Goal: Answer question/provide support: Share knowledge or assist other users

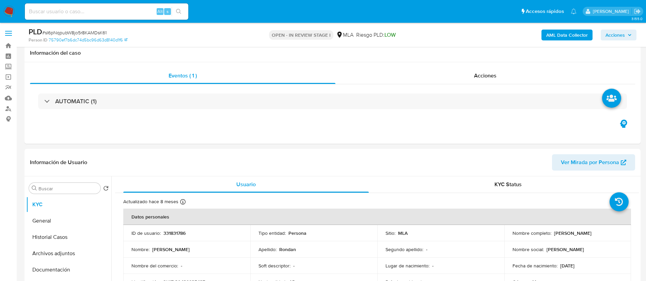
select select "10"
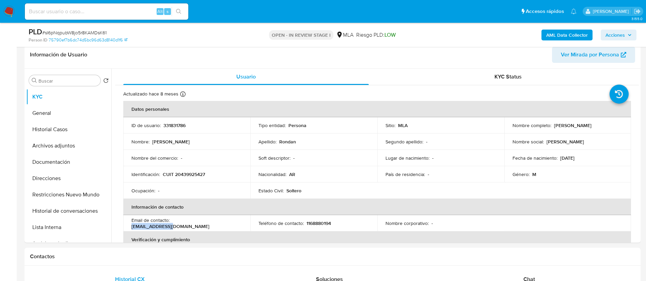
scroll to position [100, 0]
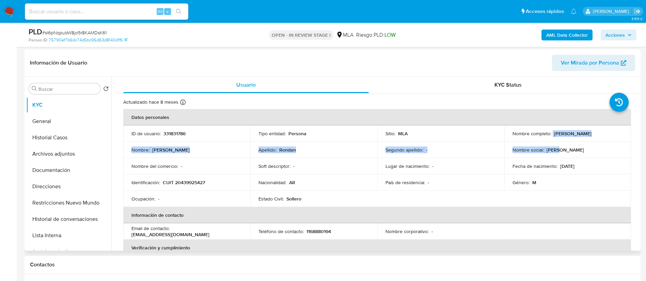
drag, startPoint x: 551, startPoint y: 131, endPoint x: 613, endPoint y: 144, distance: 64.1
click at [613, 144] on tbody "ID de usuario : 331831786 Tipo entidad : Persona Sitio : MLA Nombre completo : …" at bounding box center [376, 167] width 507 height 82
click at [563, 136] on p "Kevin Ezequiel Rondan" at bounding box center [572, 134] width 37 height 6
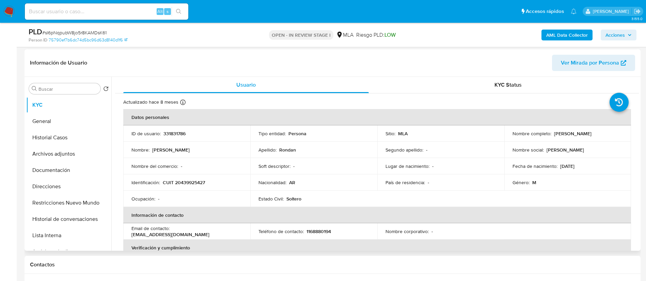
drag, startPoint x: 552, startPoint y: 133, endPoint x: 603, endPoint y: 135, distance: 51.1
click at [603, 135] on div "Nombre completo : Kevin Ezequiel Rondan" at bounding box center [567, 134] width 111 height 6
copy p "Kevin Ezequiel Rondan"
click at [204, 168] on div "Nombre del comercio : -" at bounding box center [186, 166] width 111 height 6
click at [522, 241] on th "Verificación y cumplimiento" at bounding box center [376, 248] width 507 height 16
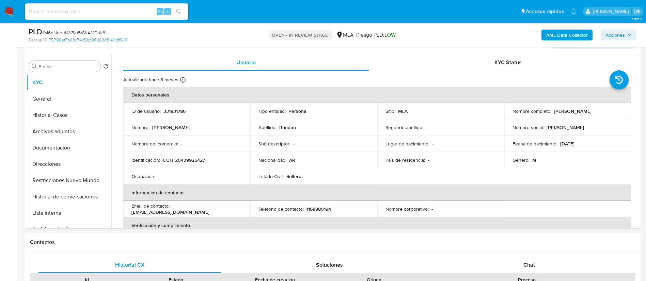
scroll to position [146, 0]
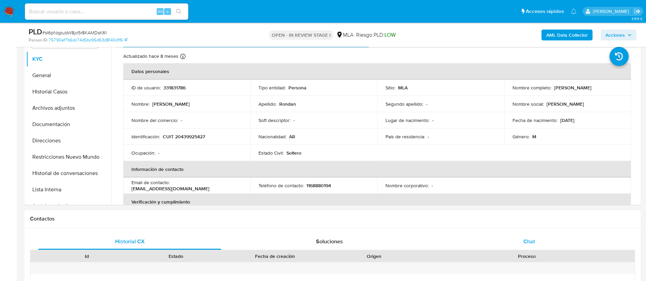
click at [518, 234] on div "Chat" at bounding box center [528, 242] width 183 height 16
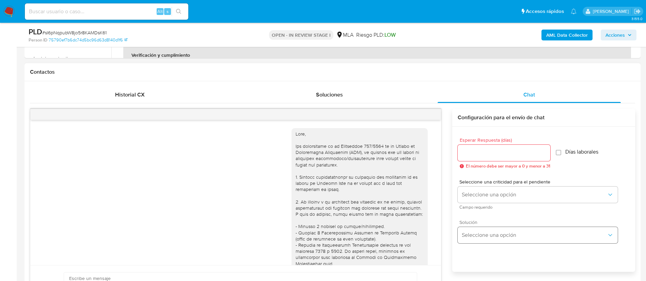
scroll to position [619, 0]
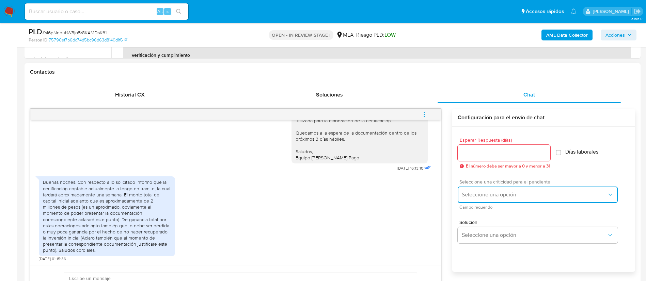
click at [510, 198] on button "Seleccione una opción" at bounding box center [537, 195] width 160 height 16
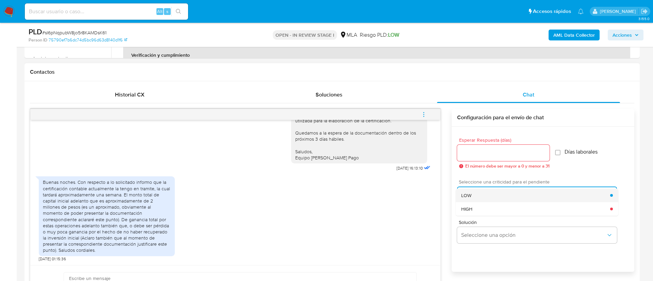
click at [480, 197] on div "LOW" at bounding box center [535, 196] width 149 height 14
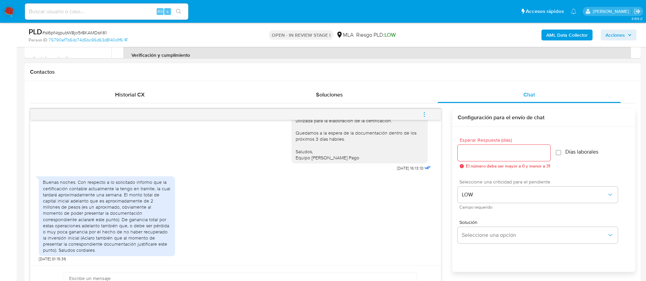
click at [470, 158] on div at bounding box center [503, 153] width 93 height 16
click at [470, 151] on input "Esperar Respuesta (días)" at bounding box center [503, 153] width 93 height 9
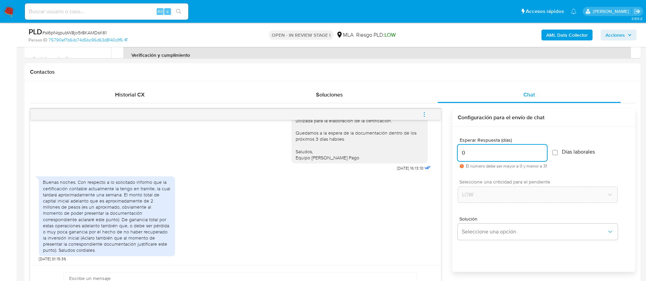
type input "0"
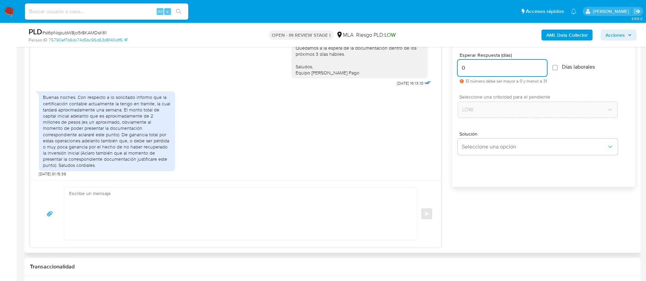
scroll to position [379, 0]
click at [273, 213] on textarea at bounding box center [238, 213] width 339 height 52
paste textarea "Hola, Muchas gracias por la respuesta. Analizamos tu caso y notamos que la info…"
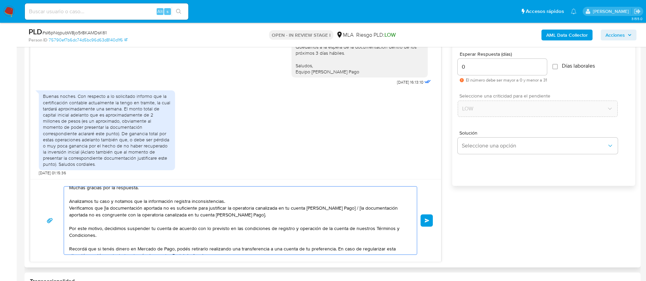
scroll to position [0, 0]
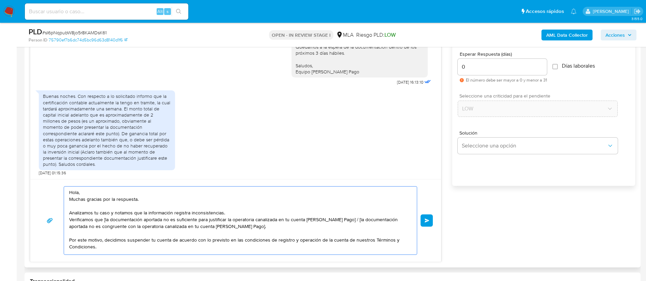
click at [96, 193] on textarea "Hola, Muchas gracias por la respuesta. Analizamos tu caso y notamos que la info…" at bounding box center [238, 221] width 339 height 68
drag, startPoint x: 103, startPoint y: 220, endPoint x: 336, endPoint y: 218, distance: 232.5
click at [336, 218] on textarea "Hola, Muchas gracias por la respuesta. Analizamos tu caso y notamos que la info…" at bounding box center [238, 221] width 339 height 68
click at [104, 222] on textarea "Hola, Muchas gracias por la respuesta. Analizamos tu caso y notamos que la info…" at bounding box center [238, 221] width 339 height 68
drag, startPoint x: 341, startPoint y: 220, endPoint x: 343, endPoint y: 225, distance: 6.1
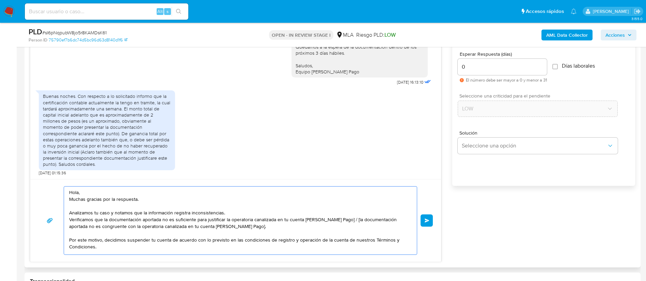
click at [343, 225] on textarea "Hola, Muchas gracias por la respuesta. Analizamos tu caso y notamos que la info…" at bounding box center [238, 221] width 339 height 68
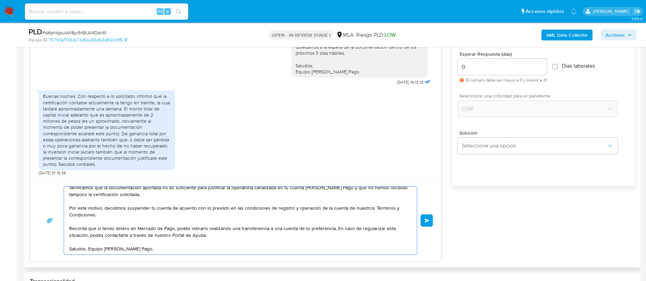
scroll to position [39, 0]
type textarea "Hola, Muchas gracias por la respuesta. Analizamos tu caso y notamos que la info…"
click at [423, 218] on button "Enviar" at bounding box center [426, 221] width 12 height 12
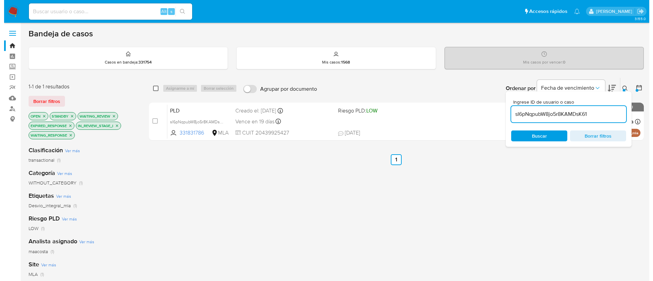
scroll to position [34, 0]
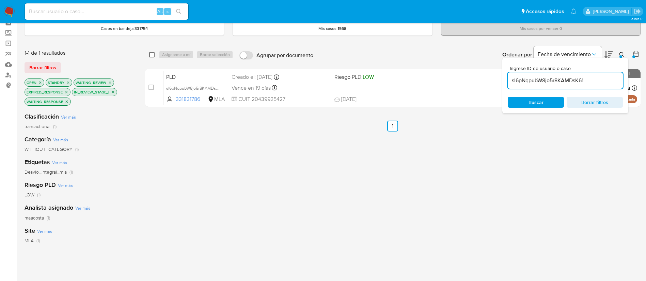
click at [151, 55] on input "checkbox" at bounding box center [151, 54] width 5 height 5
checkbox input "true"
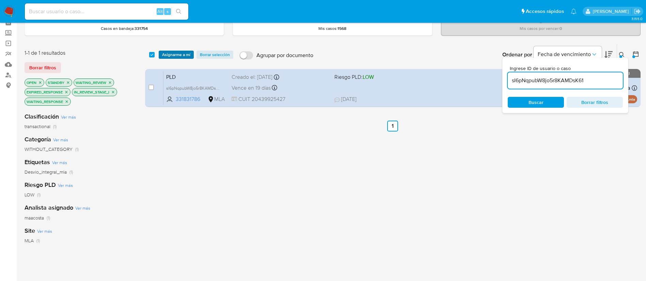
click at [165, 54] on span "Asignarme a mí" at bounding box center [176, 54] width 28 height 7
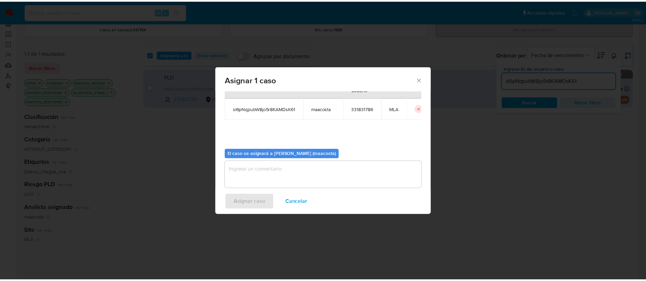
scroll to position [35, 0]
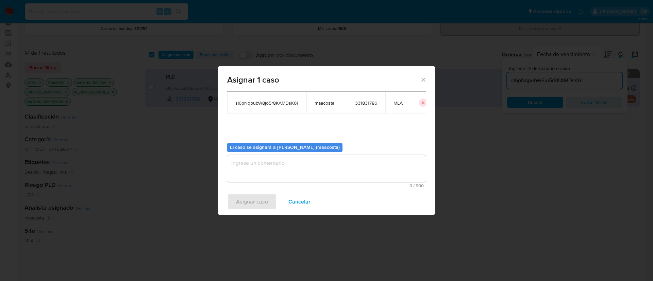
click at [269, 170] on textarea "assign-modal" at bounding box center [326, 168] width 199 height 27
click at [256, 198] on div "Asignar caso Cancelar" at bounding box center [327, 202] width 218 height 26
click at [259, 179] on textarea "assign-modal" at bounding box center [326, 168] width 199 height 27
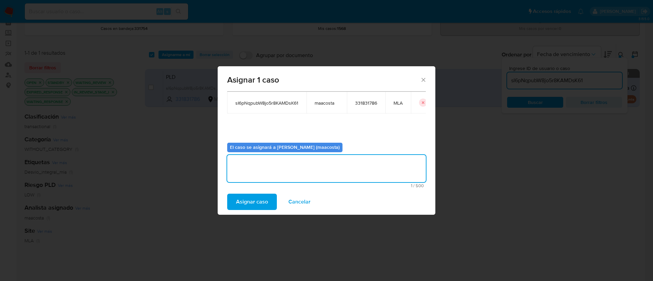
click at [248, 203] on span "Asignar caso" at bounding box center [252, 202] width 32 height 15
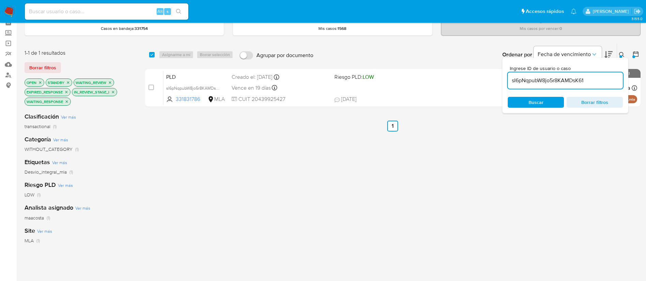
click at [573, 83] on input "sI6pNqpubW8jo5r8KAMDsK61" at bounding box center [564, 80] width 115 height 9
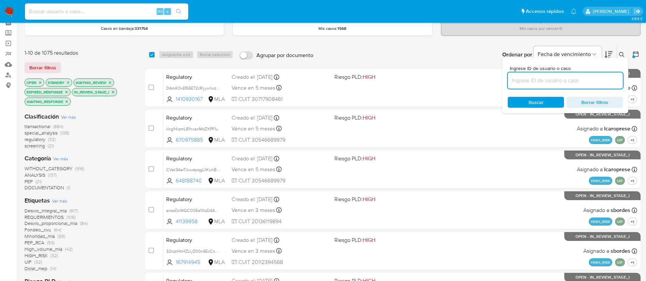
click at [117, 124] on div "transactional (884) special_analysis (138) regulatory (32) screening (21)" at bounding box center [80, 137] width 110 height 26
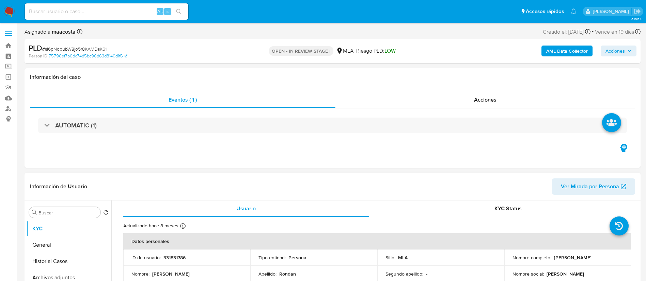
select select "10"
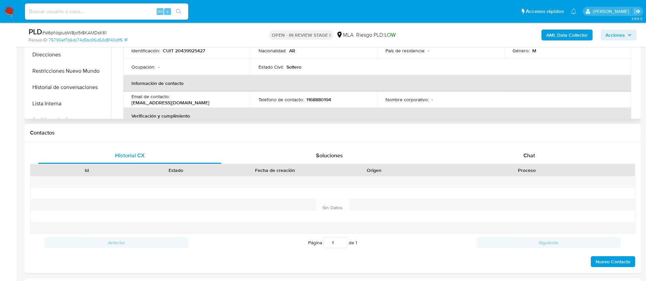
scroll to position [247, 0]
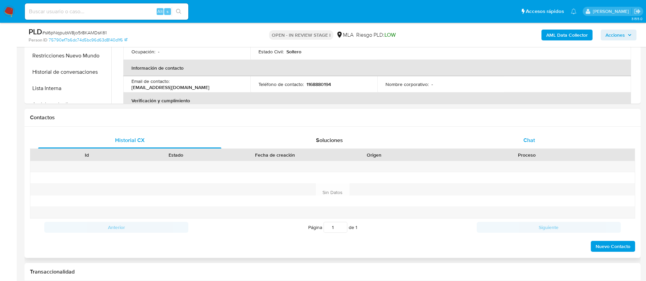
click at [531, 134] on div "Chat" at bounding box center [528, 140] width 183 height 16
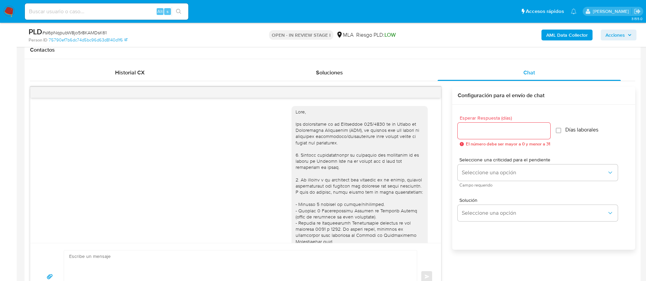
scroll to position [763, 0]
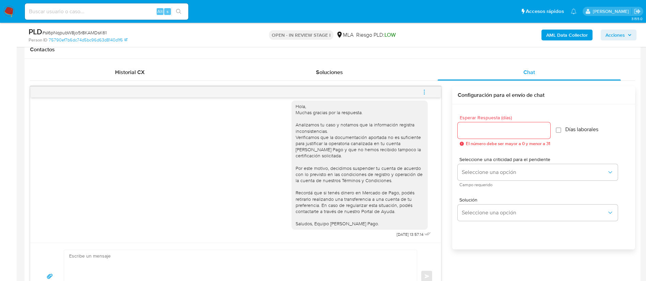
click at [422, 90] on icon "menu-action" at bounding box center [424, 92] width 6 height 6
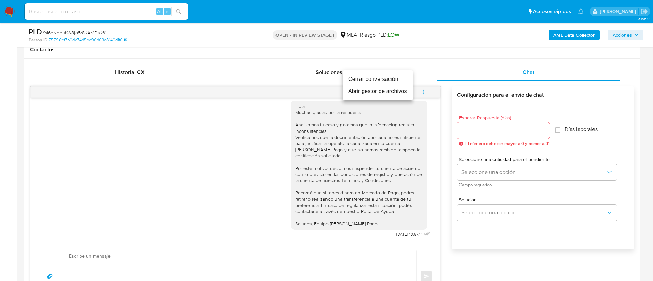
click at [366, 75] on li "Cerrar conversación" at bounding box center [378, 79] width 70 height 12
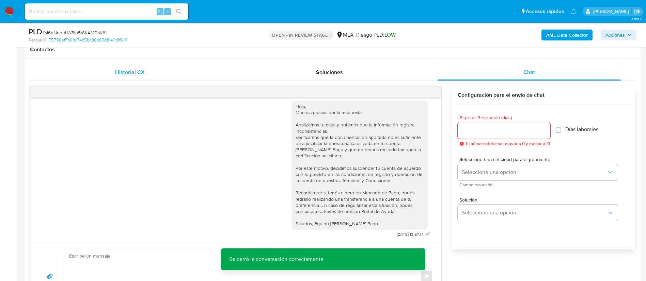
click at [136, 66] on div "Historial CX" at bounding box center [129, 72] width 183 height 16
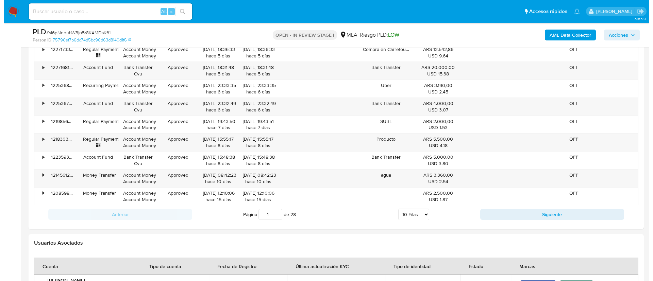
scroll to position [1071, 0]
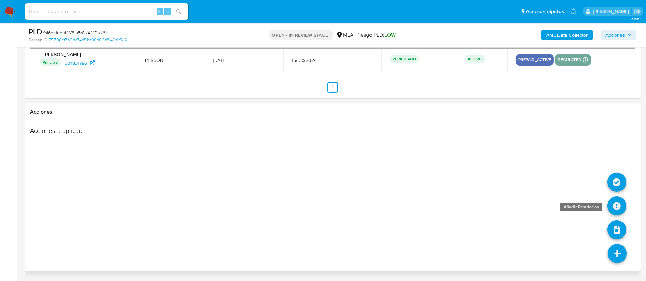
click at [616, 202] on icon at bounding box center [616, 206] width 19 height 19
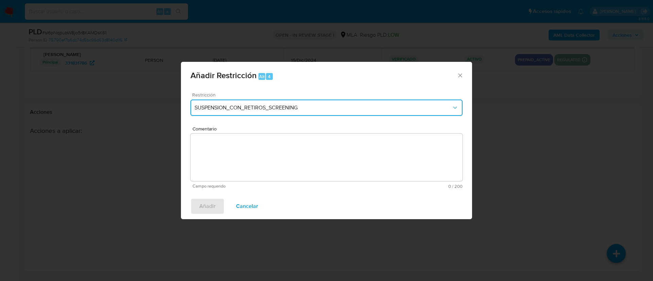
click at [257, 112] on button "SUSPENSION_CON_RETIROS_SCREENING" at bounding box center [327, 108] width 272 height 16
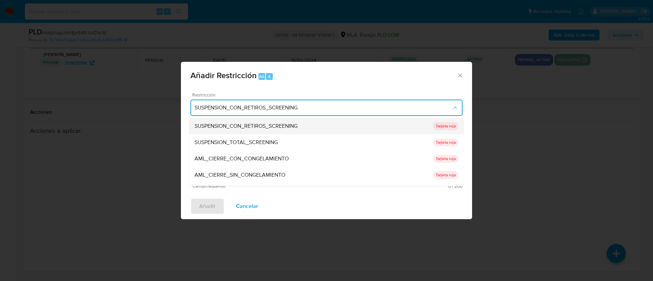
click at [235, 125] on span "SUSPENSION_CON_RETIROS_SCREENING" at bounding box center [246, 126] width 103 height 7
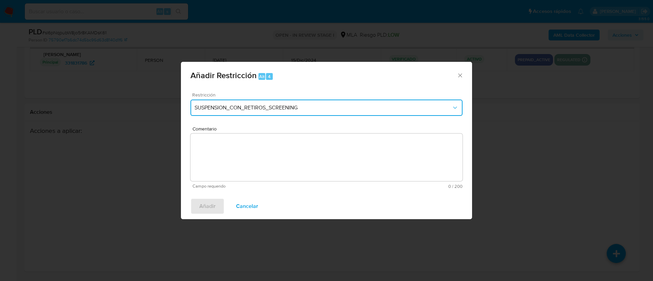
click at [255, 110] on span "SUSPENSION_CON_RETIROS_SCREENING" at bounding box center [323, 107] width 257 height 7
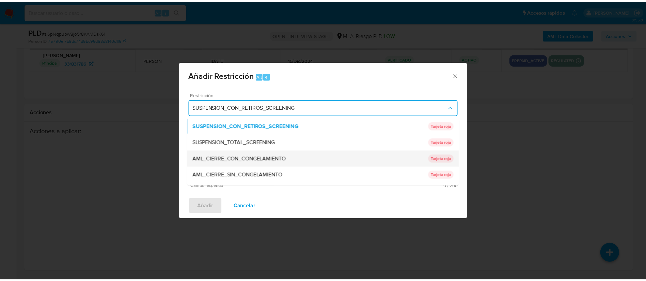
scroll to position [144, 0]
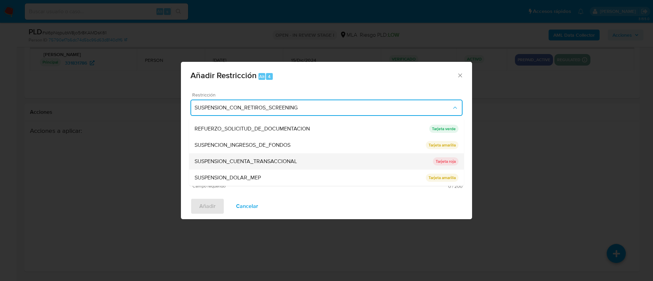
click at [259, 161] on span "SUSPENSION_CUENTA_TRANSACCIONAL" at bounding box center [246, 161] width 102 height 7
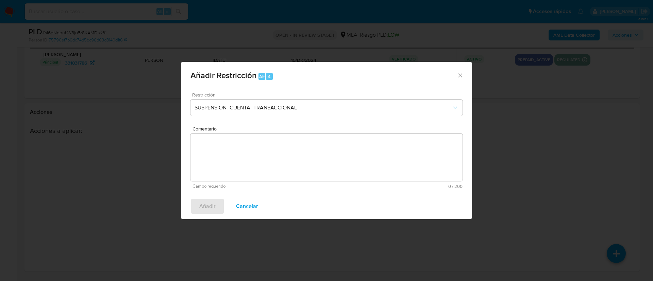
click at [248, 165] on textarea "Comentario" at bounding box center [327, 158] width 272 height 48
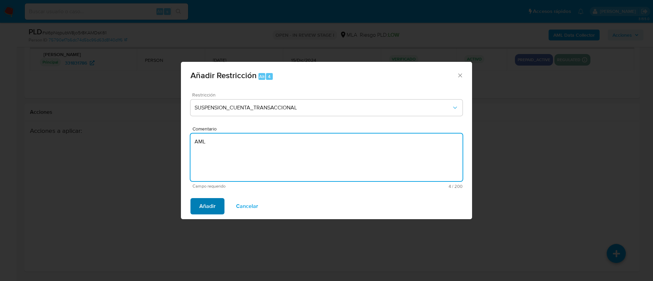
type textarea "AML"
click at [204, 205] on span "Añadir" at bounding box center [207, 206] width 16 height 15
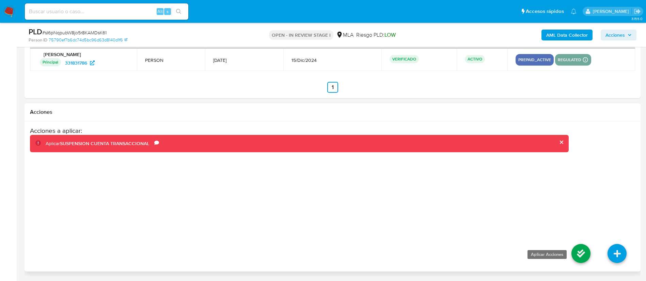
click at [577, 259] on icon at bounding box center [580, 253] width 19 height 19
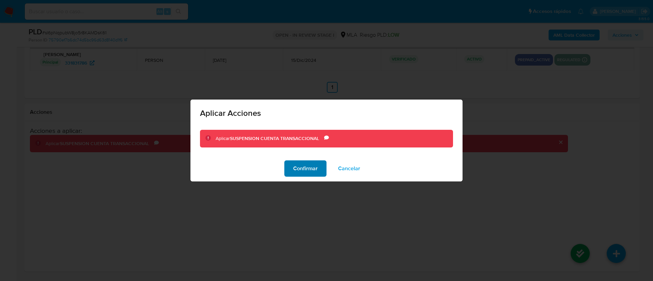
click at [294, 169] on span "Confirmar" at bounding box center [305, 168] width 25 height 15
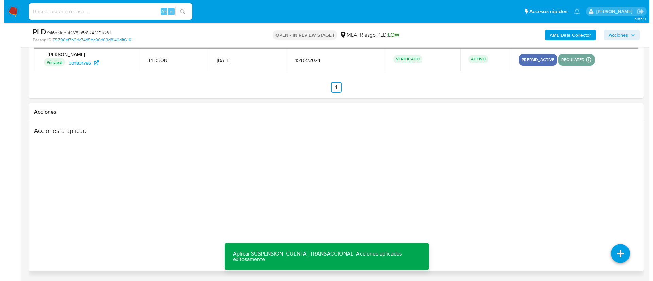
scroll to position [109, 0]
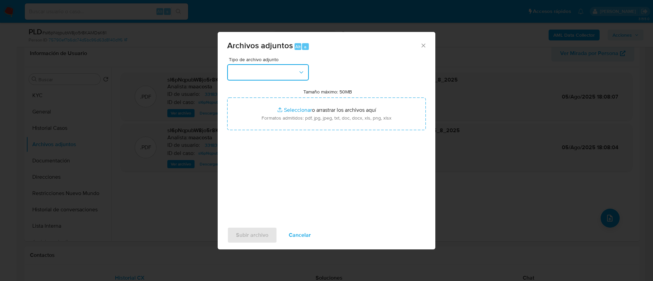
click at [286, 72] on button "button" at bounding box center [268, 72] width 82 height 16
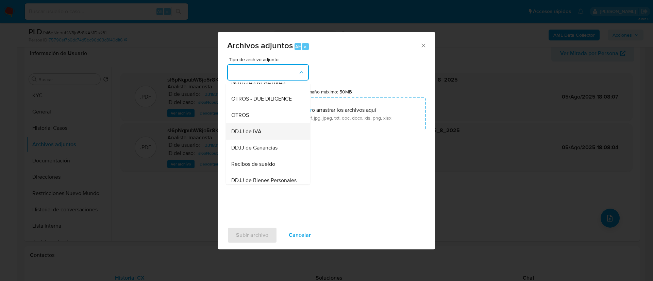
scroll to position [107, 0]
click at [247, 114] on div "OTROS" at bounding box center [265, 115] width 69 height 16
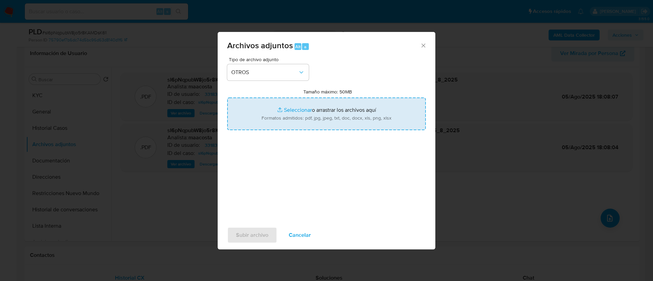
type input "C:\fakepath\Kevin Ezequiel Rondan- Movimientos.xlsx"
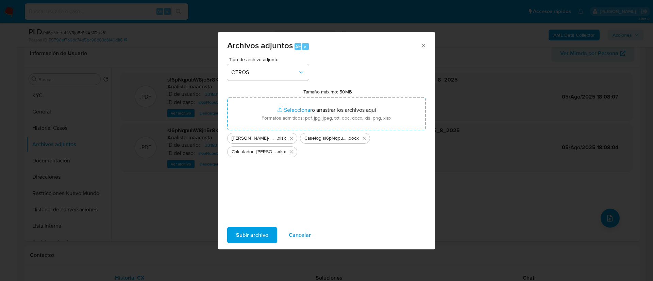
click at [268, 237] on span "Subir archivo" at bounding box center [252, 235] width 32 height 15
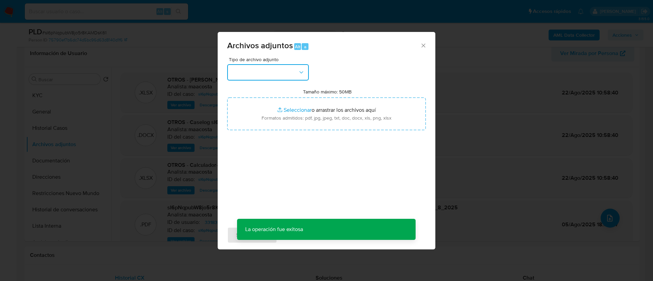
click at [286, 69] on button "button" at bounding box center [268, 72] width 82 height 16
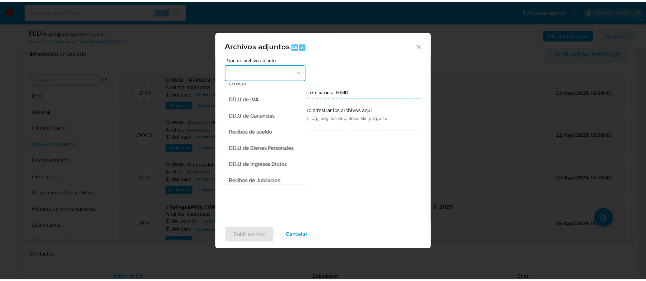
scroll to position [139, 0]
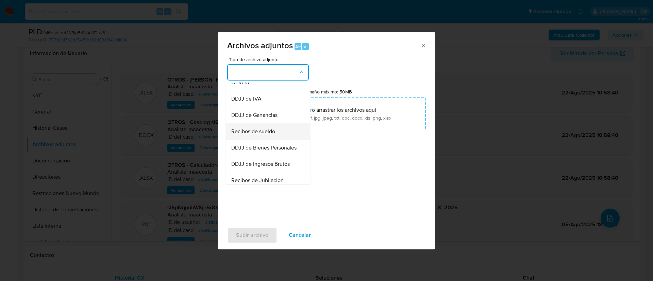
click at [261, 135] on span "Recibos de sueldo" at bounding box center [253, 131] width 44 height 7
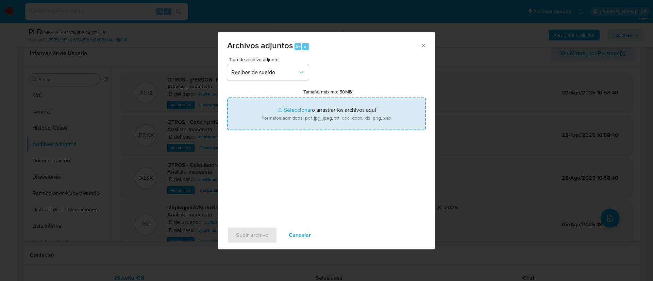
type input "C:\fakepath\Recibos de sueldo.pdf"
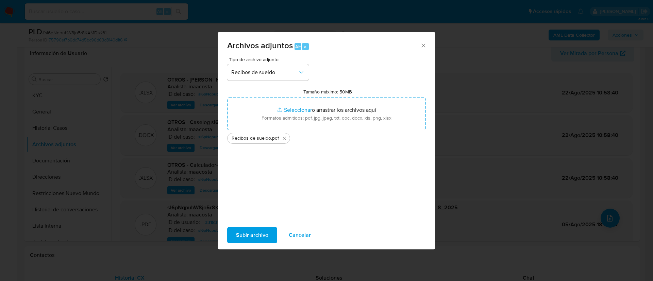
click at [249, 241] on span "Subir archivo" at bounding box center [252, 235] width 32 height 15
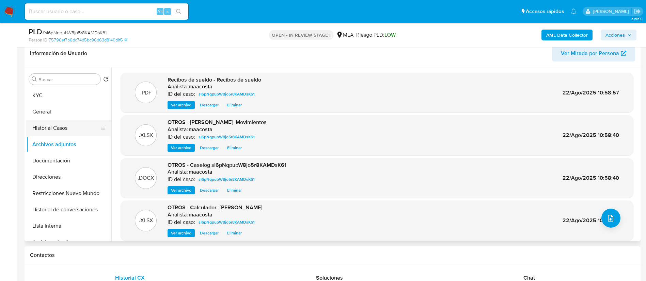
click at [60, 128] on button "Historial Casos" at bounding box center [66, 128] width 80 height 16
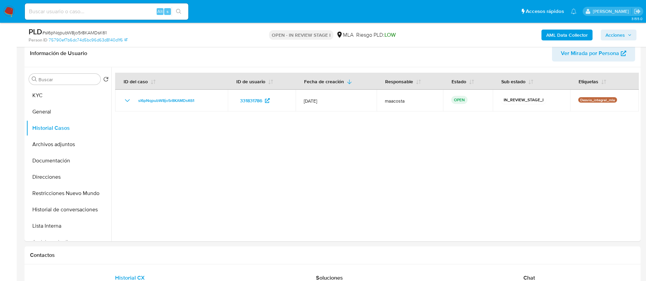
click at [619, 33] on span "Acciones" at bounding box center [614, 35] width 19 height 11
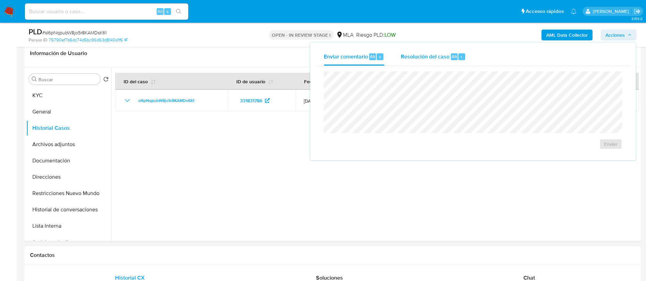
click at [443, 48] on div "Resolución del caso Alt r" at bounding box center [433, 57] width 65 height 18
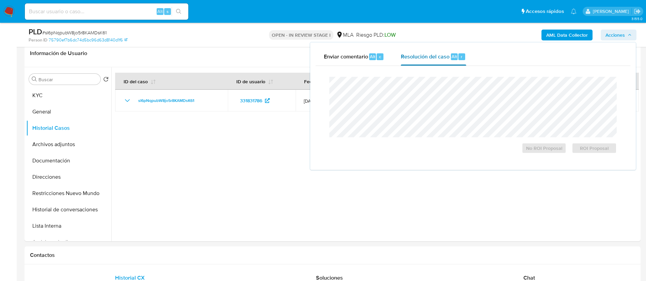
scroll to position [97, 0]
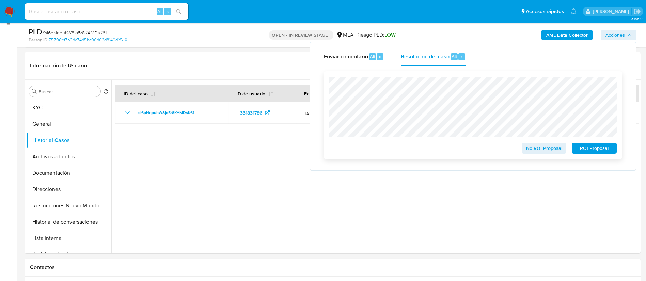
click at [592, 152] on span "ROI Proposal" at bounding box center [593, 149] width 35 height 10
click at [588, 149] on span "ROI Proposal" at bounding box center [593, 149] width 35 height 10
click at [588, 150] on span "ROI Proposal" at bounding box center [593, 149] width 35 height 10
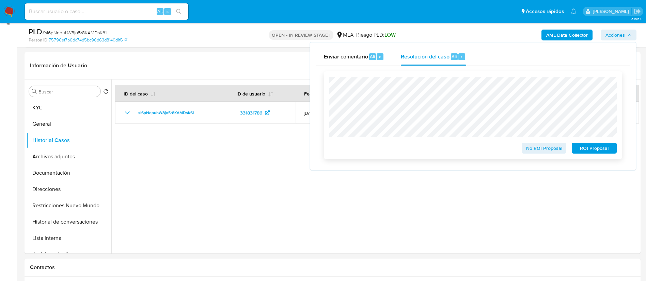
click at [588, 150] on span "ROI Proposal" at bounding box center [593, 149] width 35 height 10
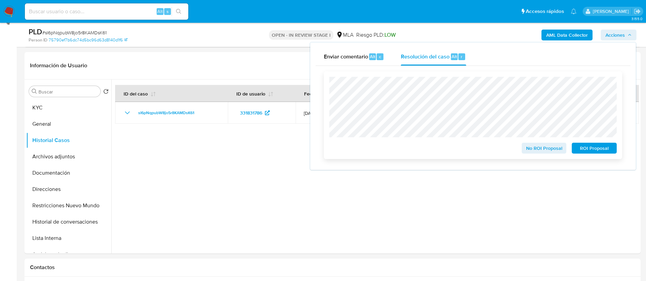
click at [588, 150] on span "ROI Proposal" at bounding box center [593, 149] width 35 height 10
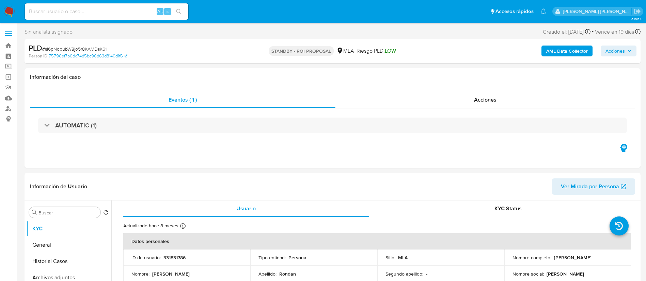
select select "10"
paste input "BDqmGqEpRMUbde8U08L694zh"
click at [124, 14] on input "BDqmGqEpRMUbde8U08L694zh" at bounding box center [106, 11] width 163 height 9
type input "BDqmGqEpRMUbde8U08L694zh"
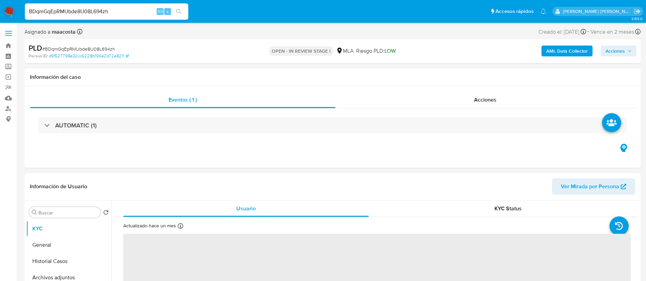
select select "10"
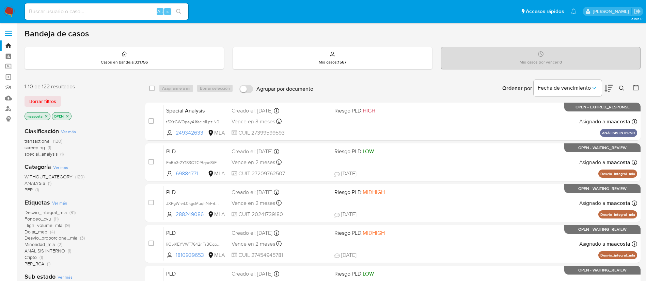
click at [124, 14] on input at bounding box center [106, 11] width 163 height 9
paste input "pR4t43VWSKuI5U3mrP5rPu0s"
type input "pR4t43VWSKuI5U3mrP5rPu0s"
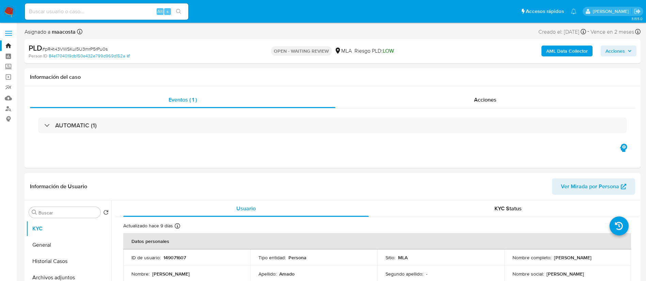
select select "10"
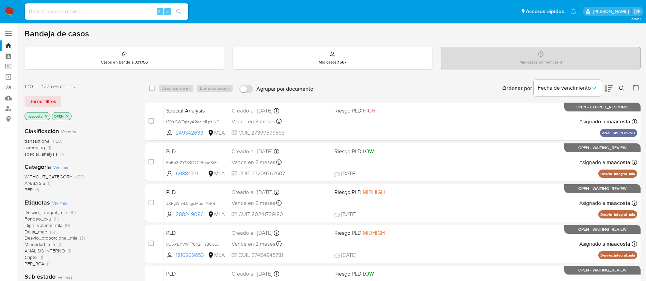
paste input "pR4t43VWSKuI5U3mrP5rPu0s"
click at [140, 12] on input "pR4t43VWSKuI5U3mrP5rPu0s" at bounding box center [106, 11] width 163 height 9
type input "pR4t43VWSKuI5U3mrP5rPu0s"
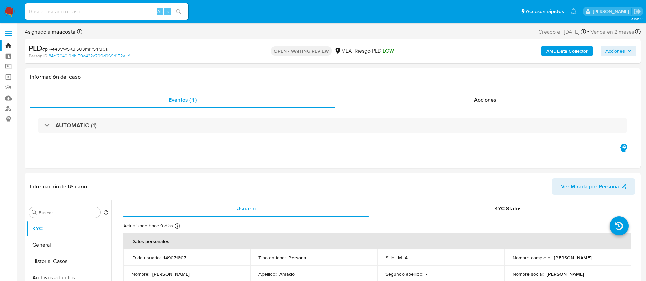
select select "10"
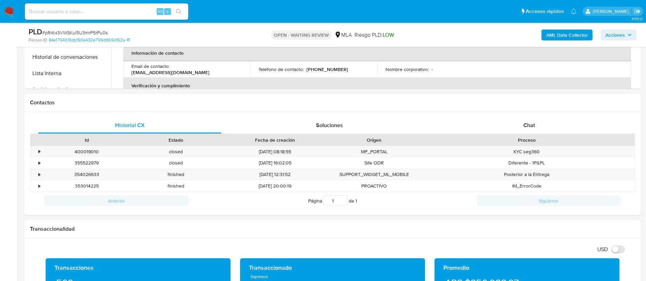
scroll to position [280, 0]
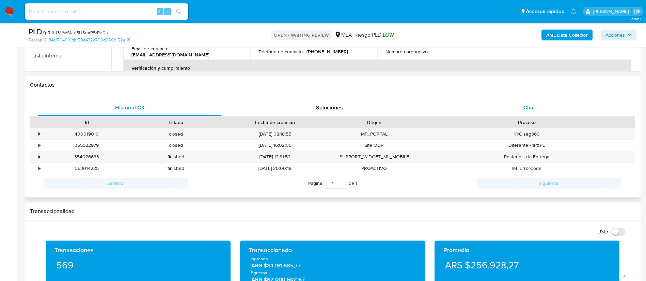
click at [522, 107] on div "Chat" at bounding box center [528, 108] width 183 height 16
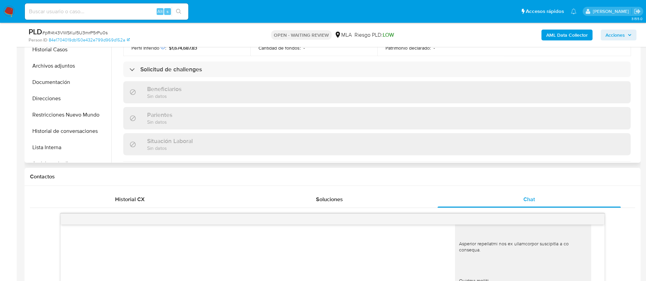
scroll to position [345, 0]
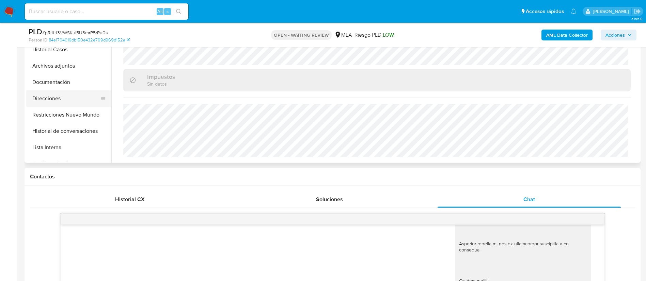
click at [53, 100] on button "Direcciones" at bounding box center [66, 99] width 80 height 16
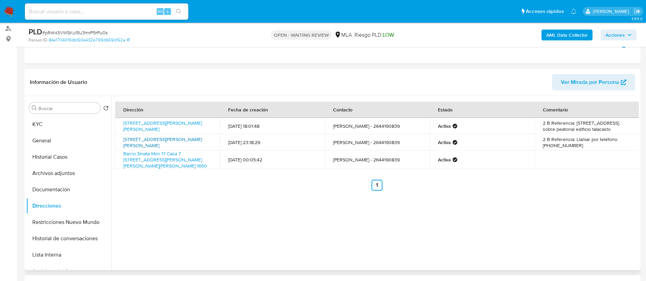
scroll to position [80, 0]
click at [69, 161] on button "Historial Casos" at bounding box center [66, 158] width 80 height 16
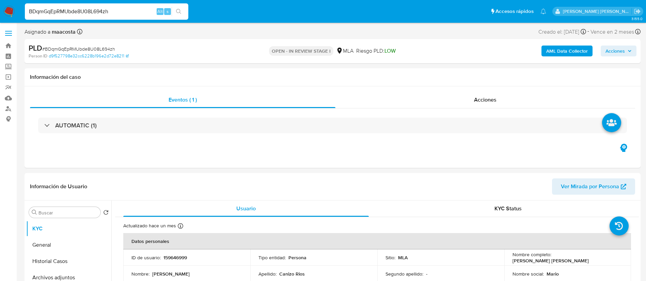
select select "10"
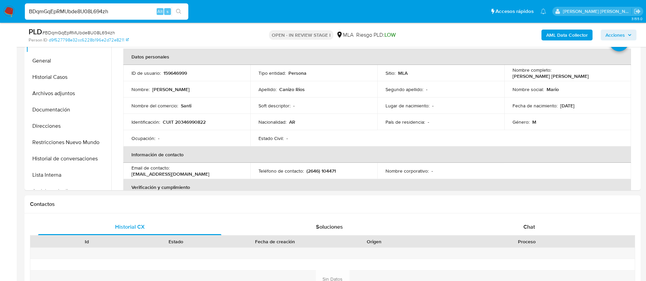
scroll to position [164, 0]
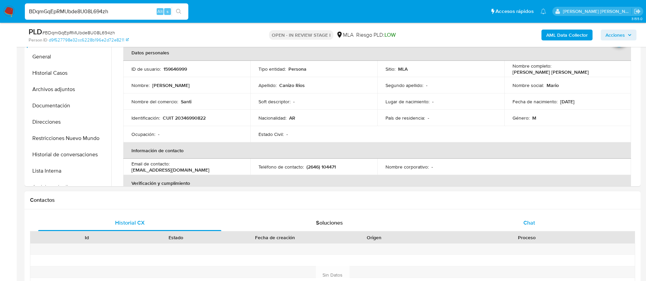
click at [537, 228] on div "Chat" at bounding box center [528, 223] width 183 height 16
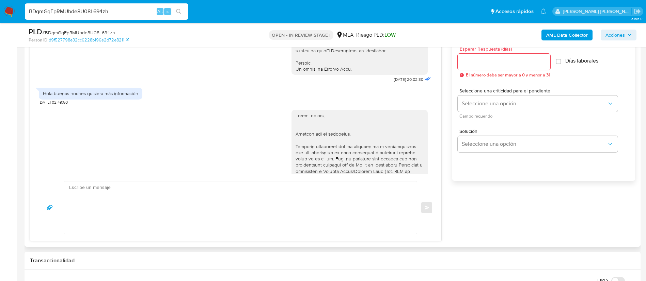
scroll to position [322, 0]
drag, startPoint x: 379, startPoint y: 91, endPoint x: 392, endPoint y: 91, distance: 13.0
click at [394, 80] on span "[DATE] 20:02:30" at bounding box center [408, 77] width 29 height 5
drag, startPoint x: 376, startPoint y: 90, endPoint x: 399, endPoint y: 92, distance: 22.9
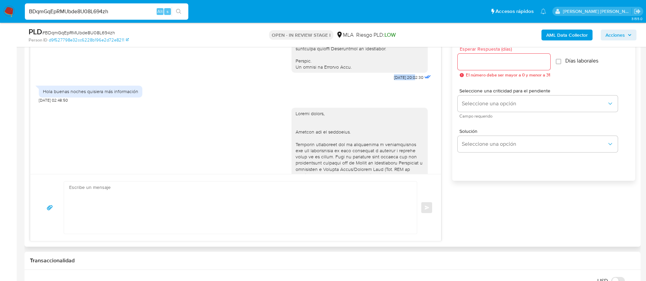
copy span "17/07/2025"
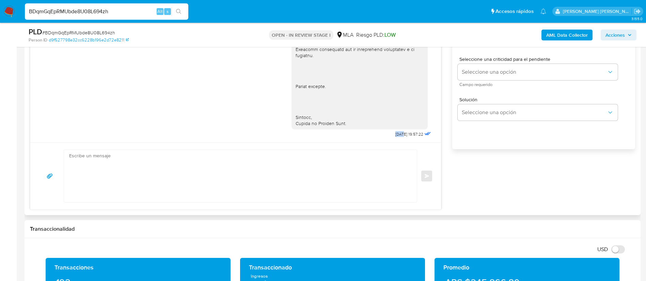
scroll to position [838, 0]
drag, startPoint x: 378, startPoint y: 136, endPoint x: 399, endPoint y: 136, distance: 20.8
copy span "12/08/2025"
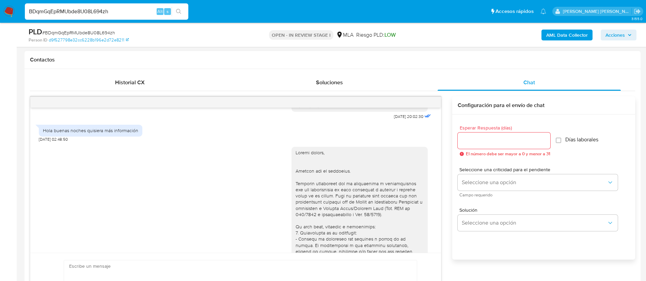
scroll to position [364, 0]
click at [62, 132] on div "Hola buenas noches quisiera más información" at bounding box center [90, 129] width 95 height 6
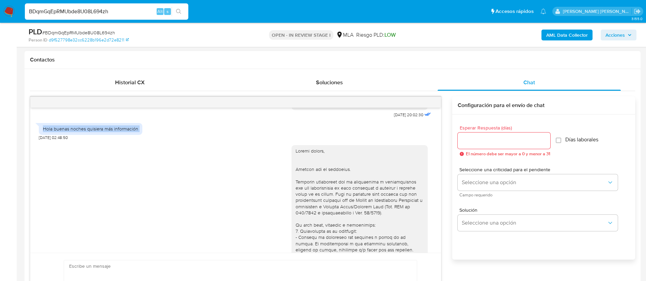
copy div "Hola buenas noches quisiera más información"
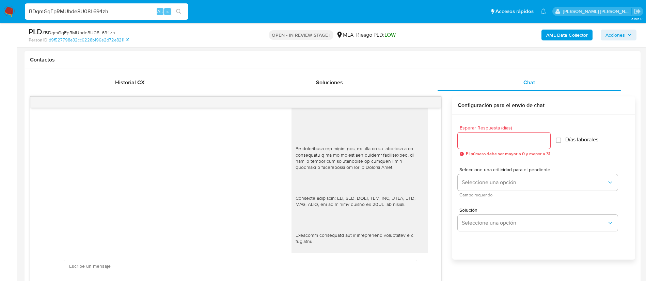
scroll to position [838, 0]
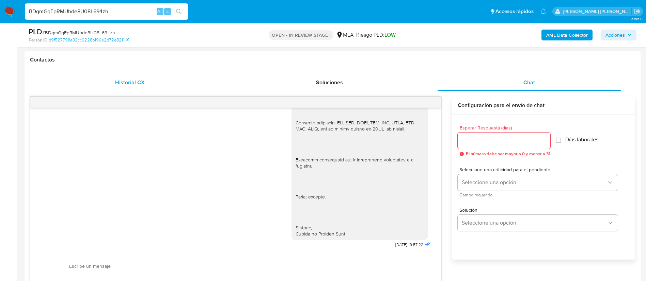
click at [121, 82] on span "Historial CX" at bounding box center [130, 83] width 30 height 8
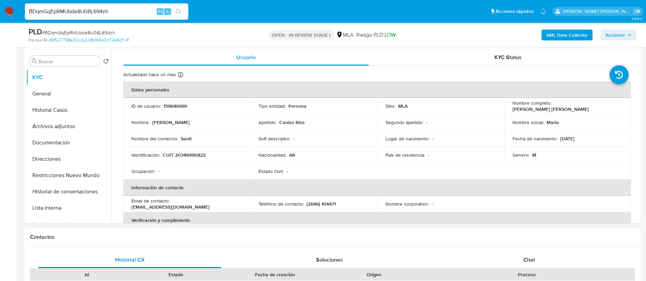
scroll to position [102, 0]
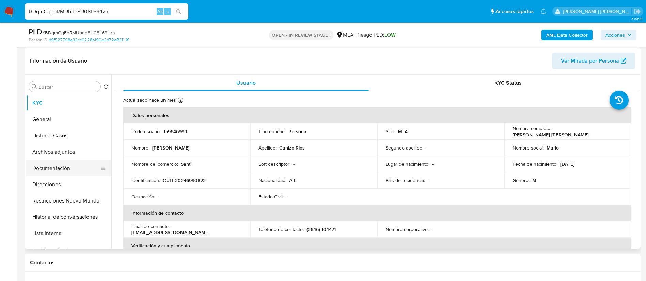
click at [64, 166] on button "Documentación" at bounding box center [66, 168] width 80 height 16
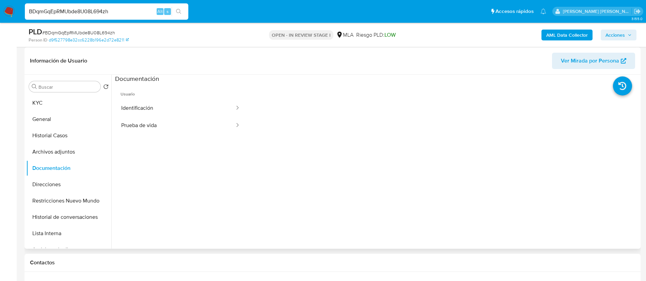
scroll to position [76, 0]
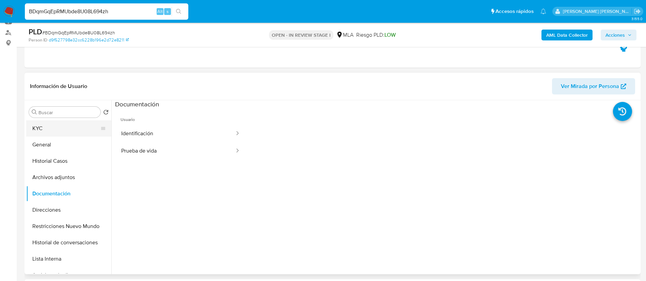
click at [45, 130] on button "KYC" at bounding box center [66, 128] width 80 height 16
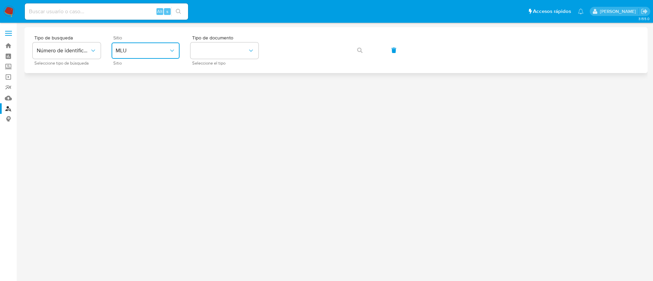
click at [114, 49] on button "MLU" at bounding box center [146, 51] width 68 height 16
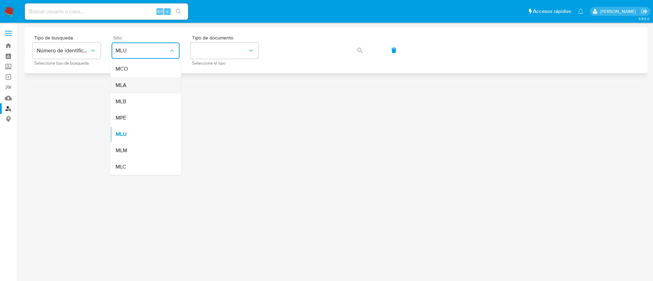
click at [135, 89] on div "MLA" at bounding box center [144, 85] width 56 height 16
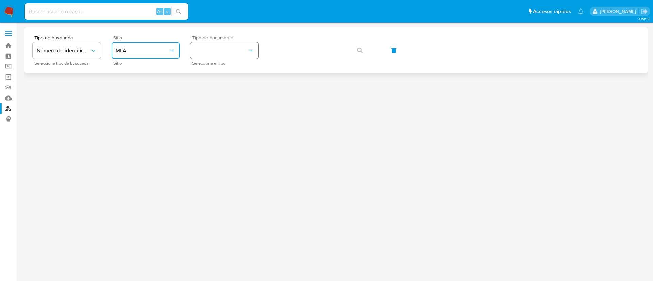
click at [213, 45] on button "identificationType" at bounding box center [225, 51] width 68 height 16
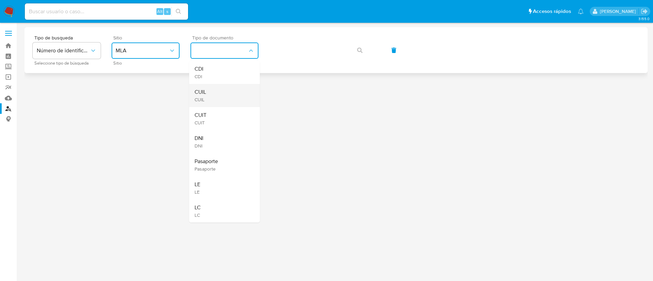
click at [207, 93] on div "CUIL CUIL" at bounding box center [223, 95] width 56 height 23
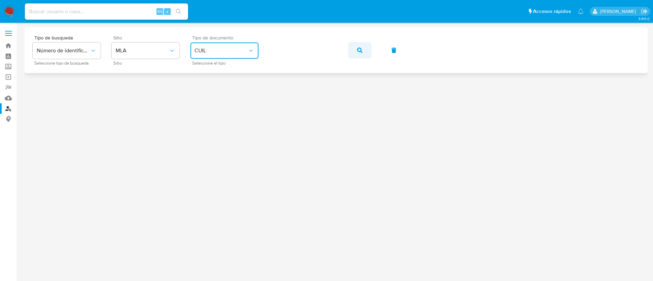
click at [363, 51] on button "button" at bounding box center [360, 50] width 23 height 16
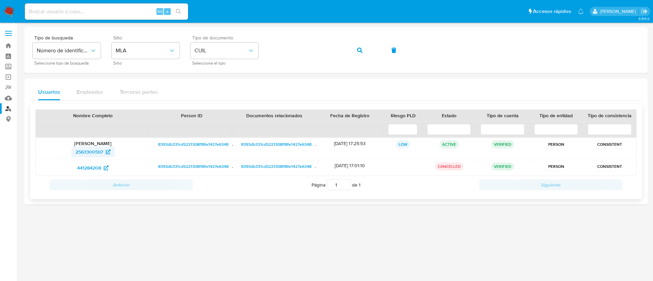
click at [86, 150] on span "2563300597" at bounding box center [90, 152] width 28 height 11
click at [106, 234] on div at bounding box center [336, 152] width 623 height 250
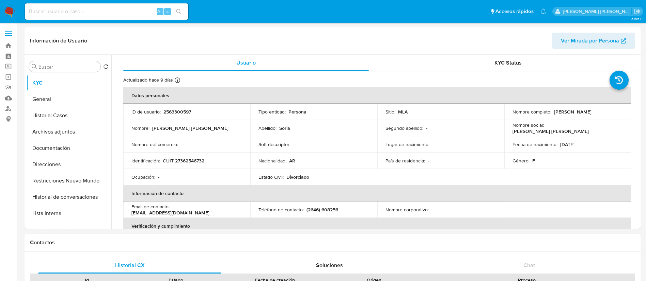
select select "10"
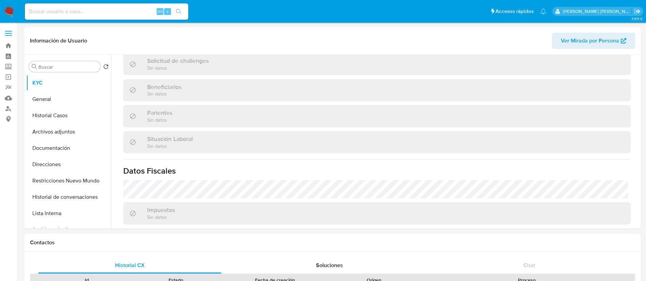
scroll to position [352, 0]
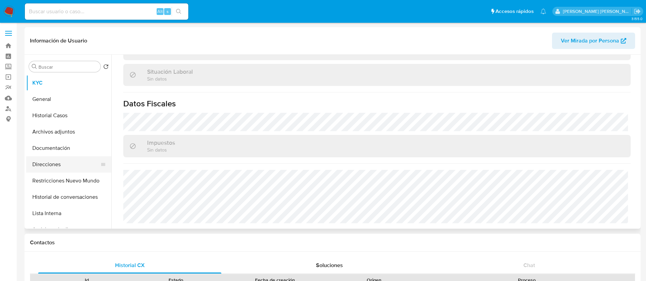
click at [55, 162] on button "Direcciones" at bounding box center [66, 165] width 80 height 16
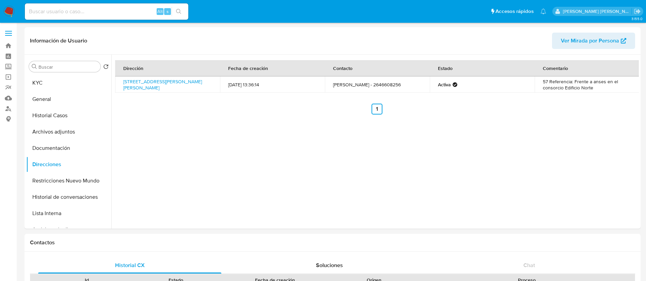
click at [139, 17] on div "Alt s" at bounding box center [106, 11] width 163 height 16
paste input "Qpiw63PysaOgDxE4joOdZra7"
click at [128, 12] on input "Qpiw63PysaOgDxE4joOdZra7" at bounding box center [106, 11] width 163 height 9
type input "Qpiw63PysaOgDxE4joOdZra7"
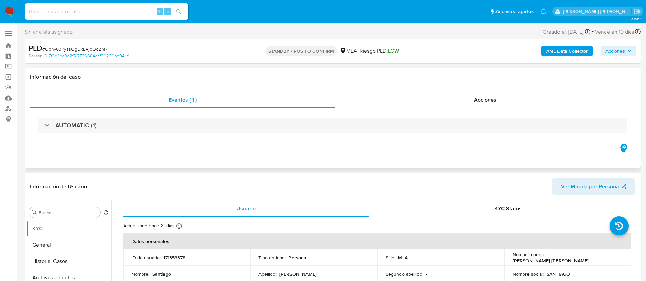
select select "10"
click at [52, 277] on button "Archivos adjuntos" at bounding box center [66, 278] width 80 height 16
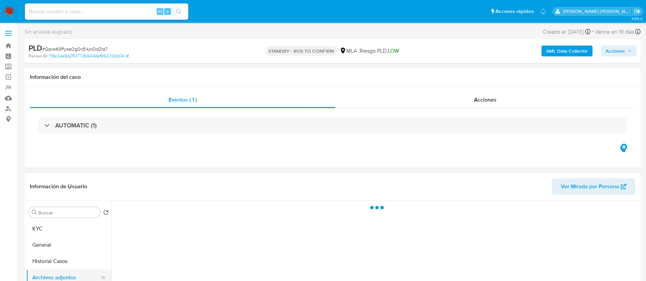
click at [52, 277] on button "Archivos adjuntos" at bounding box center [66, 278] width 80 height 16
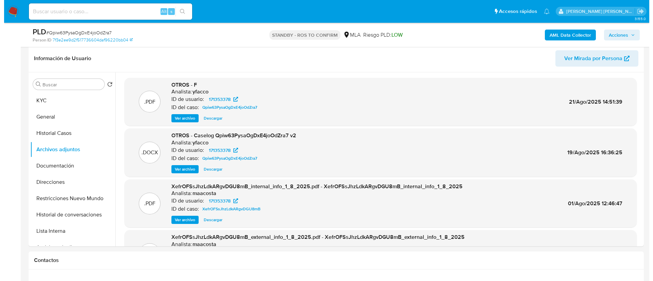
scroll to position [105, 0]
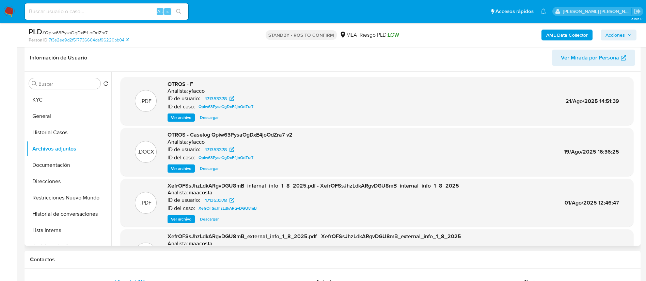
click at [184, 119] on span "Ver archivo" at bounding box center [181, 117] width 20 height 7
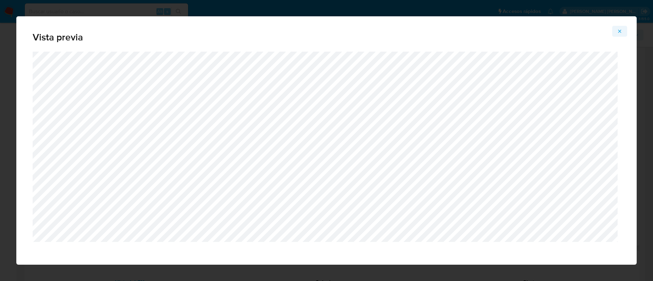
click at [621, 30] on icon "Attachment preview" at bounding box center [619, 31] width 5 height 5
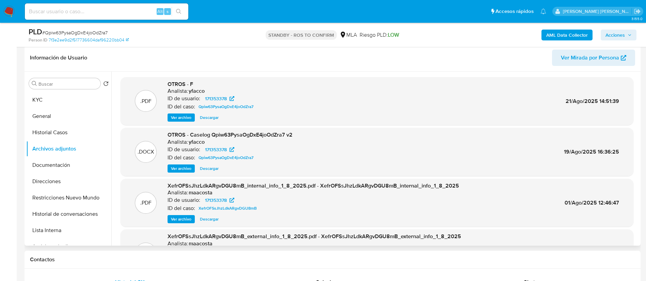
click at [185, 168] on span "Ver archivo" at bounding box center [181, 168] width 20 height 7
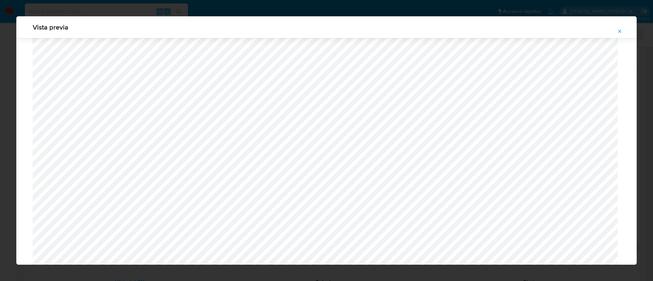
scroll to position [191, 0]
